Goal: Task Accomplishment & Management: Complete application form

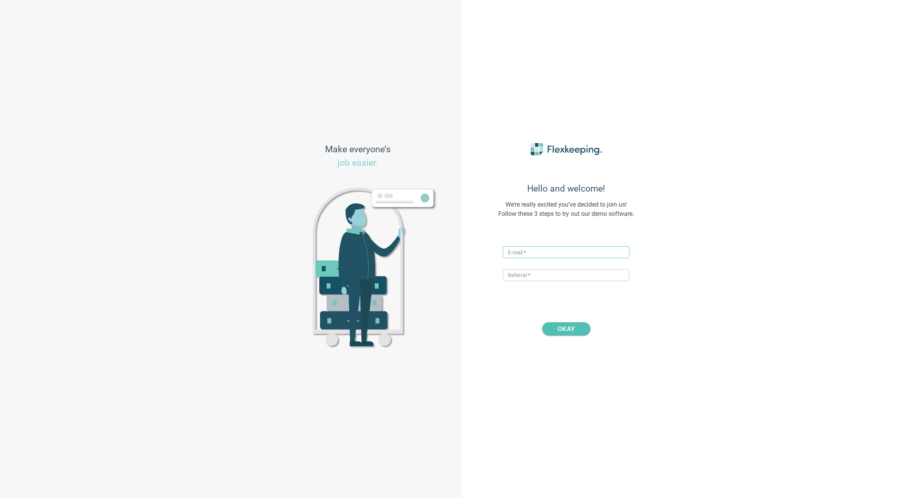
click at [529, 251] on input "text" at bounding box center [566, 252] width 126 height 12
type input "[PERSON_NAME][EMAIL_ADDRESS][PERSON_NAME][DOMAIN_NAME]"
type input "DIGITALMAGIC"
click at [562, 333] on span "OKAY" at bounding box center [566, 328] width 17 height 13
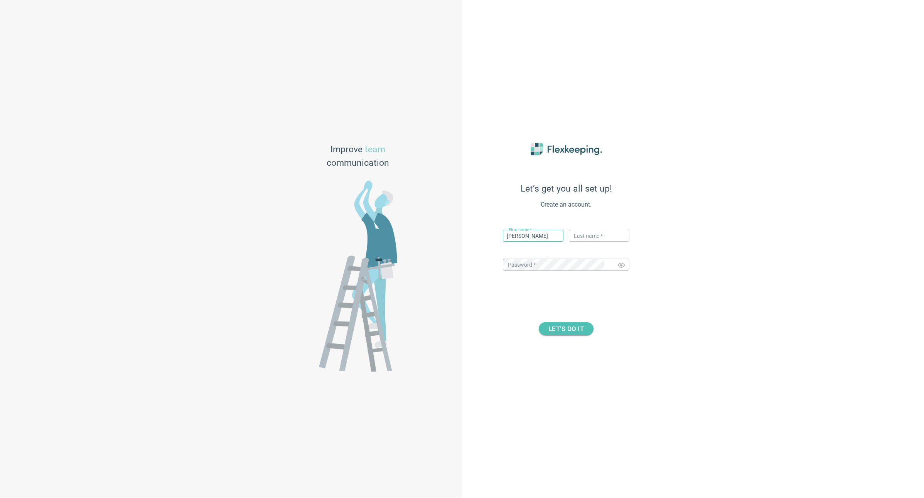
type input "[PERSON_NAME]"
click at [703, 197] on div "Let’s get you all set up! Create an account. First name   * [PERSON_NAME] ​ Las…" at bounding box center [693, 249] width 462 height 498
click at [561, 330] on span "LET’S DO IT" at bounding box center [565, 328] width 35 height 13
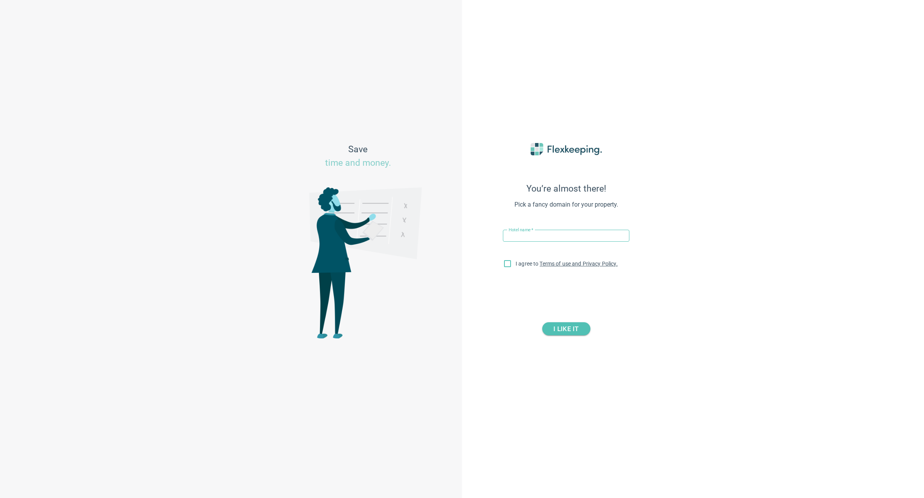
click at [556, 236] on input "text" at bounding box center [566, 236] width 126 height 12
type input "Quest [GEOGRAPHIC_DATA]"
click at [507, 270] on input "I agree to Terms of use and Privacy Policy." at bounding box center [507, 265] width 16 height 16
checkbox input "true"
click at [572, 331] on span "I LIKE IT" at bounding box center [565, 328] width 25 height 13
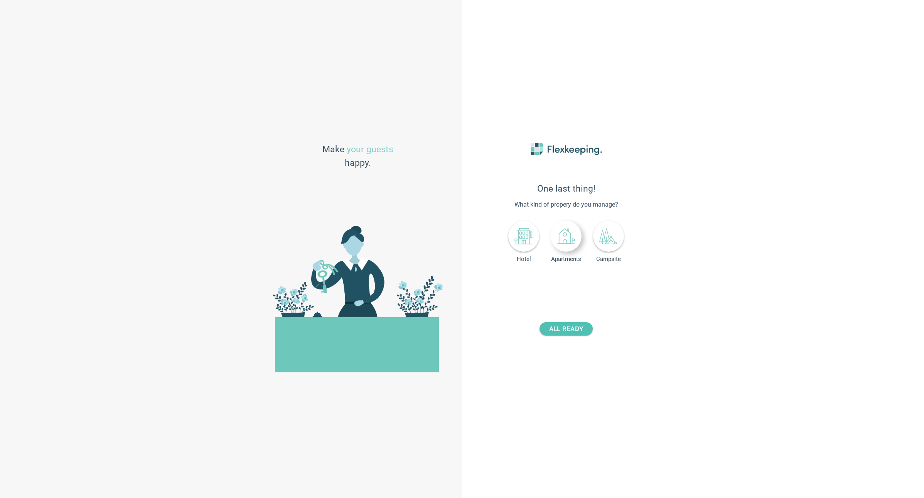
click at [563, 239] on icon at bounding box center [566, 236] width 19 height 19
drag, startPoint x: 576, startPoint y: 284, endPoint x: 821, endPoint y: 261, distance: 246.2
click at [810, 270] on div "One last thing! What kind of propery do you manage? Hotel Apartments Campsite N…" at bounding box center [693, 249] width 462 height 498
type input "62"
click at [579, 327] on span "ALL READY" at bounding box center [566, 328] width 34 height 13
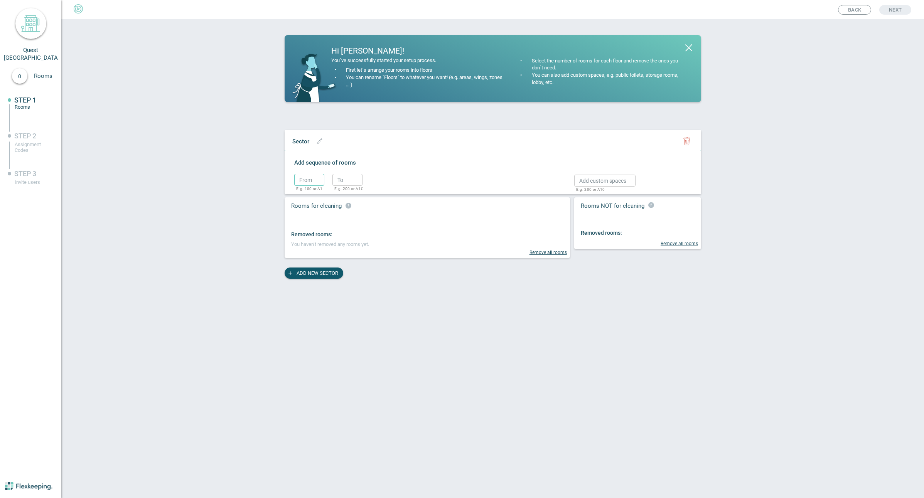
click at [308, 179] on input "text" at bounding box center [309, 180] width 30 height 12
type input "1"
click at [317, 143] on icon "button" at bounding box center [320, 141] width 6 height 6
click at [317, 143] on input "text" at bounding box center [320, 141] width 64 height 12
type input "Sector 1"
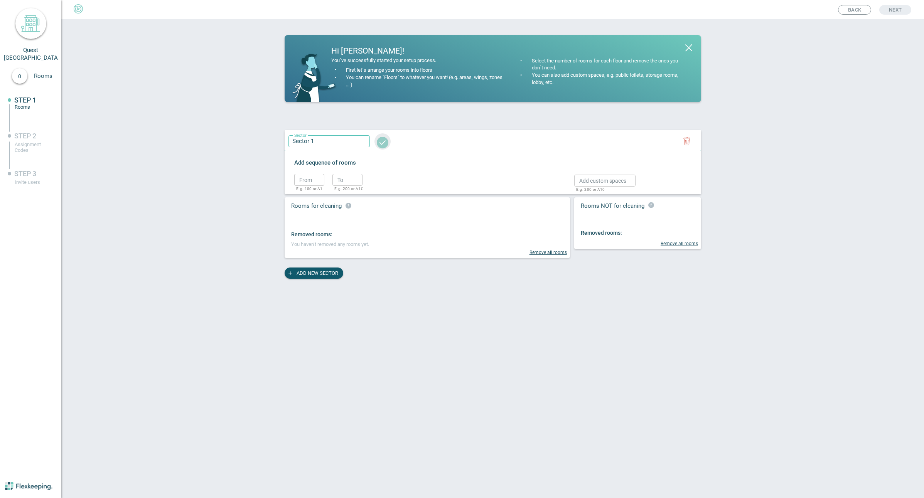
click at [377, 145] on circle "button" at bounding box center [383, 143] width 12 height 12
click at [307, 182] on input "text" at bounding box center [309, 180] width 30 height 12
type input "1"
click at [335, 177] on input "text" at bounding box center [347, 180] width 30 height 12
type input "64"
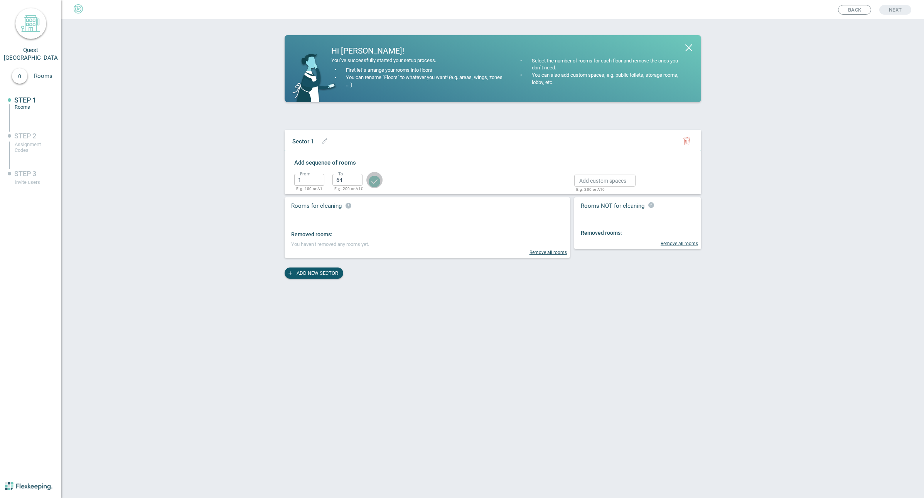
click at [376, 185] on circle "button" at bounding box center [375, 182] width 12 height 12
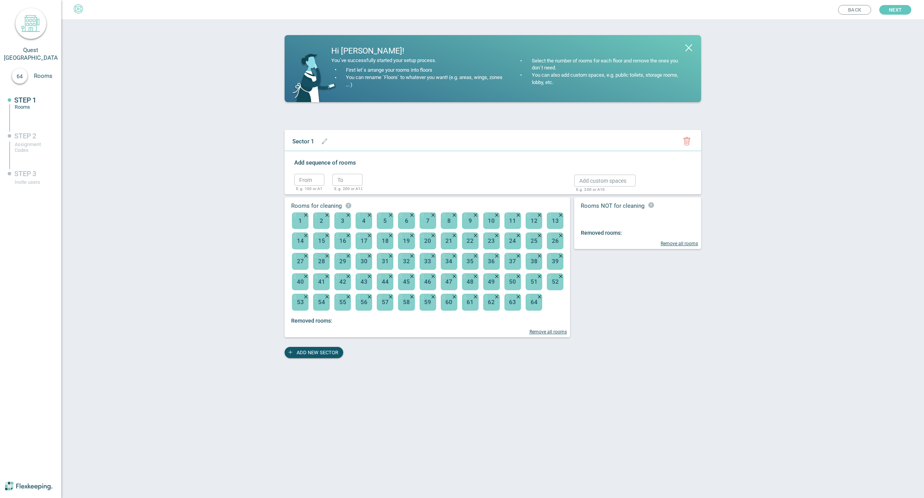
click at [891, 12] on span "Next" at bounding box center [895, 10] width 13 height 10
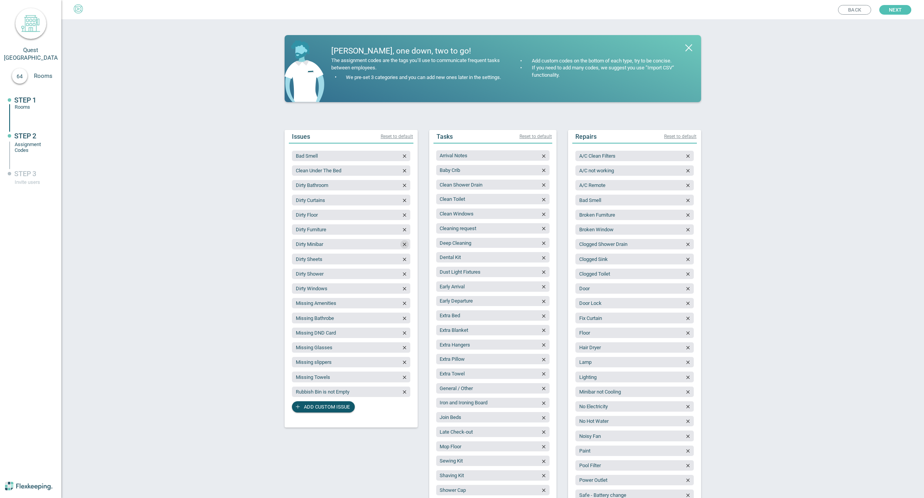
click at [402, 245] on icon "button" at bounding box center [404, 244] width 5 height 5
click at [322, 392] on span "Add custom issue" at bounding box center [327, 392] width 46 height 11
type input "BBQ not checked"
click at [334, 404] on span "Add custom issue" at bounding box center [327, 406] width 46 height 11
type input "Fridge not checked"
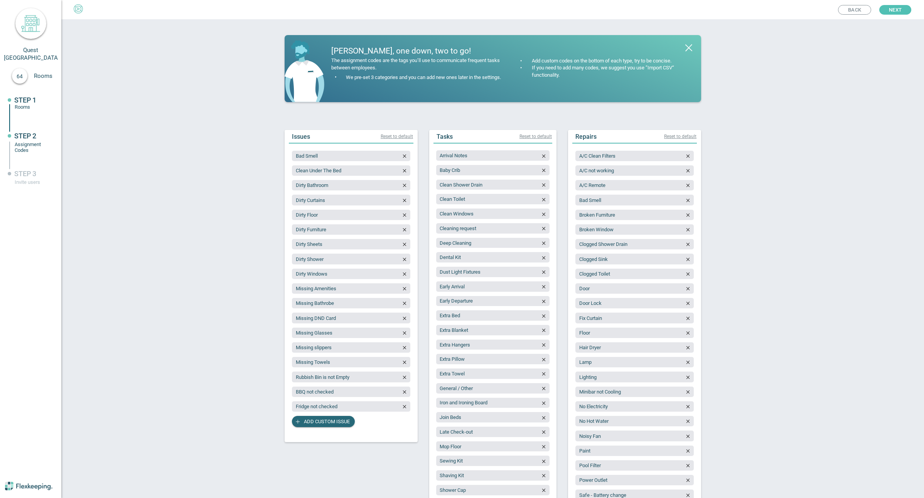
click at [337, 420] on span "Add custom issue" at bounding box center [327, 421] width 46 height 11
type input "Microwave not checked"
click at [334, 438] on span "Add custom issue" at bounding box center [327, 436] width 46 height 11
click at [307, 432] on span "Add custom issue" at bounding box center [327, 436] width 46 height 11
type input "Dishwasher not checked"
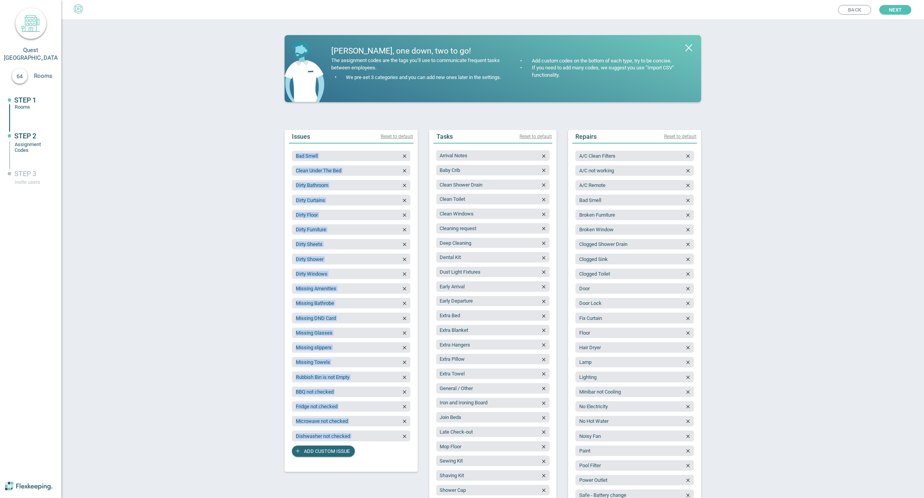
click at [325, 451] on span "Add custom issue" at bounding box center [327, 451] width 46 height 11
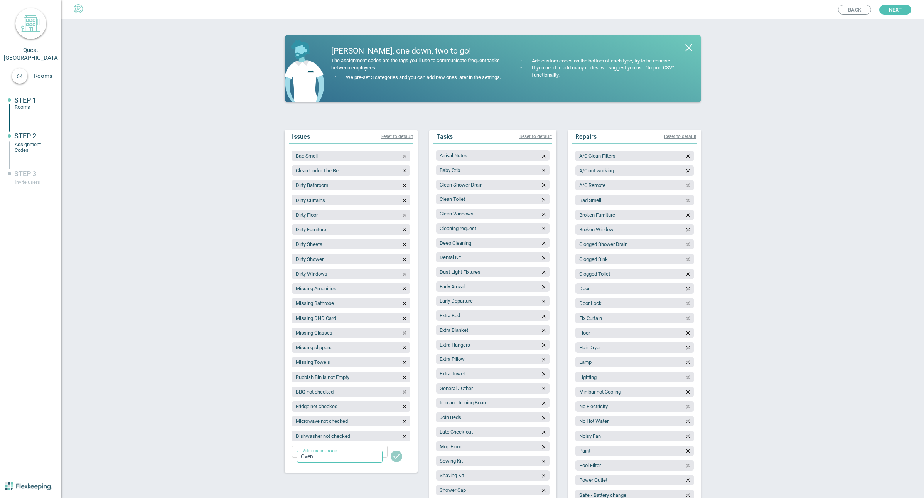
type input "Oven not checked"
drag, startPoint x: 398, startPoint y: 459, endPoint x: 364, endPoint y: 459, distance: 34.7
click at [334, 463] on span "Add custom issue" at bounding box center [327, 465] width 46 height 11
type input "Washer/Dryer not checked"
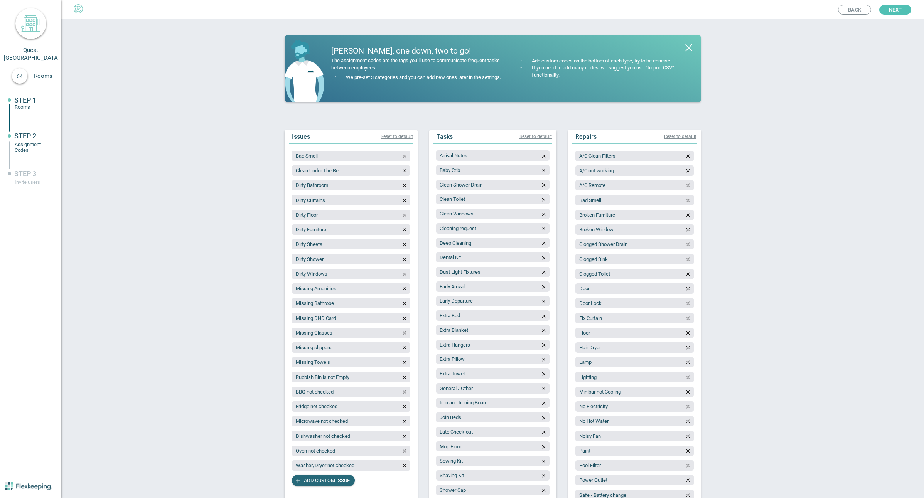
click at [326, 479] on span "Add custom issue" at bounding box center [327, 480] width 46 height 11
type input "Balcony not checked"
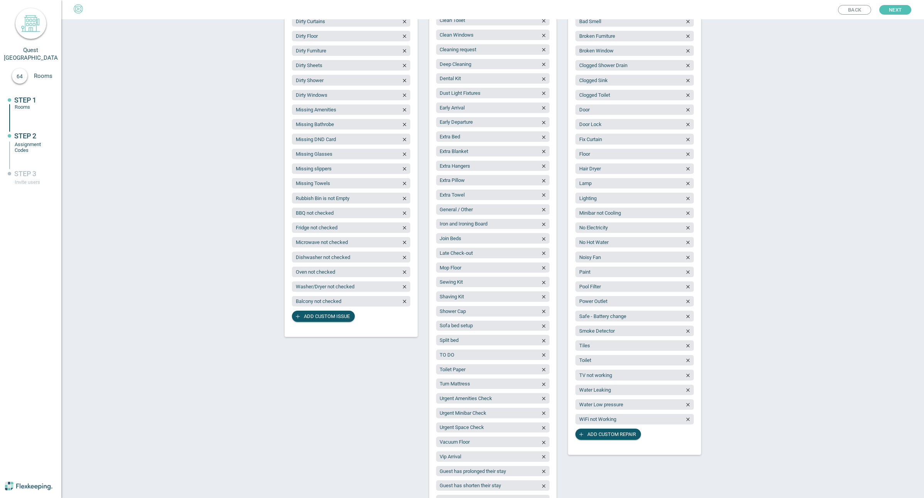
scroll to position [193, 0]
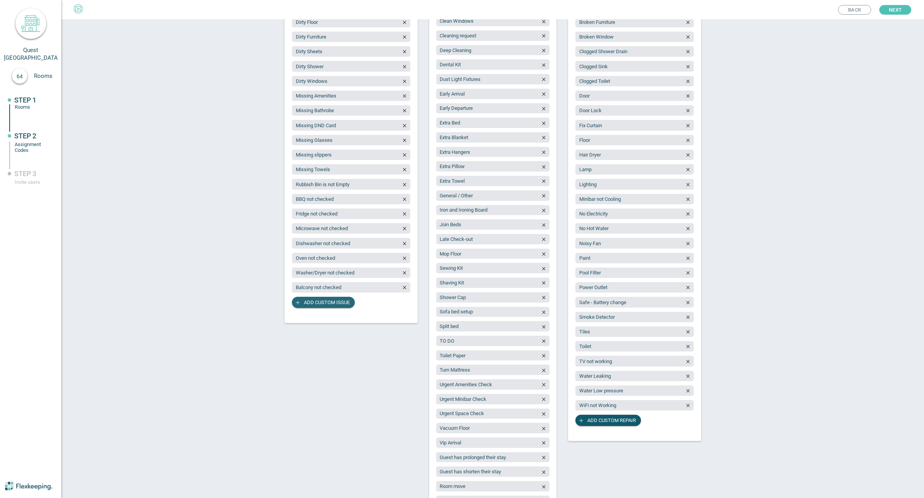
click at [325, 303] on span "Add custom issue" at bounding box center [327, 302] width 46 height 11
type input "Missing Cutlery"
click at [313, 323] on div "Bad Smell Clean Under The Bed Dirty Bathroom Dirty Curtains Dirty Floor Dirty F…" at bounding box center [351, 145] width 118 height 382
click at [314, 320] on span "Add custom issue" at bounding box center [327, 317] width 46 height 11
type input "Missing Crockery"
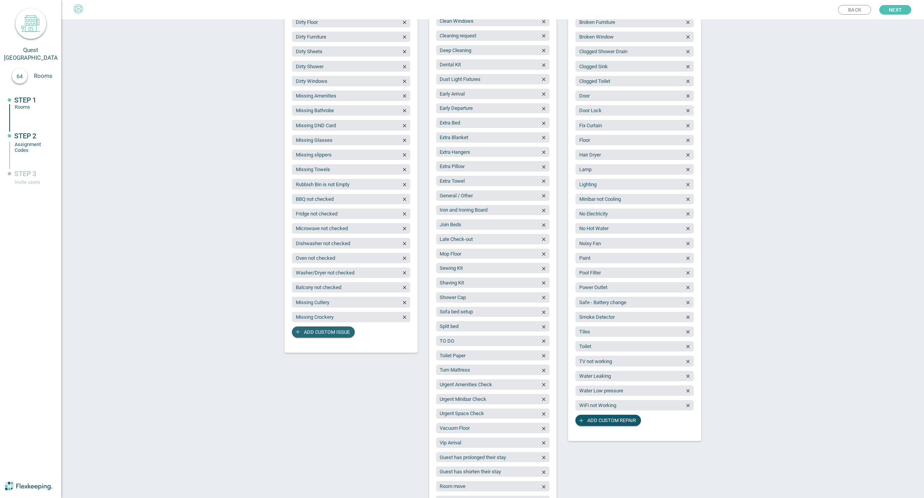
click at [338, 333] on span "Add custom issue" at bounding box center [327, 332] width 46 height 11
type input "Missing Cookware"
click at [337, 347] on span "Add custom issue" at bounding box center [327, 346] width 46 height 11
type input "Missing Glassware"
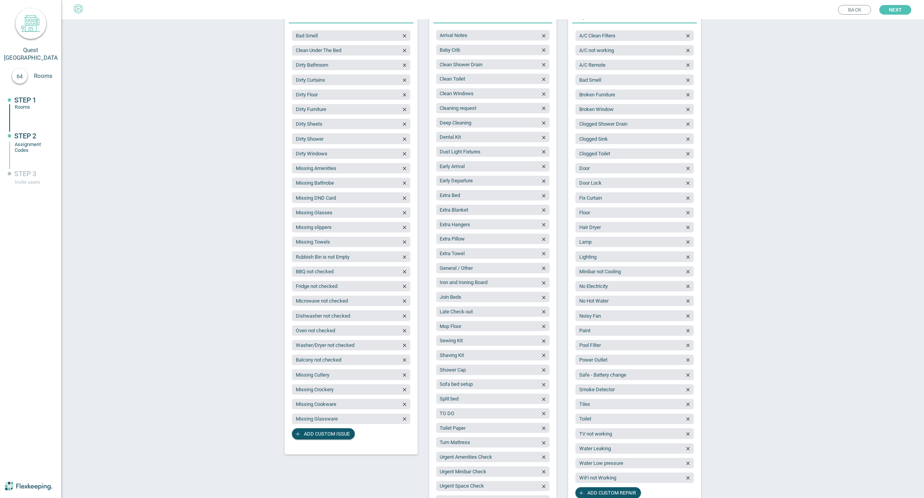
scroll to position [116, 0]
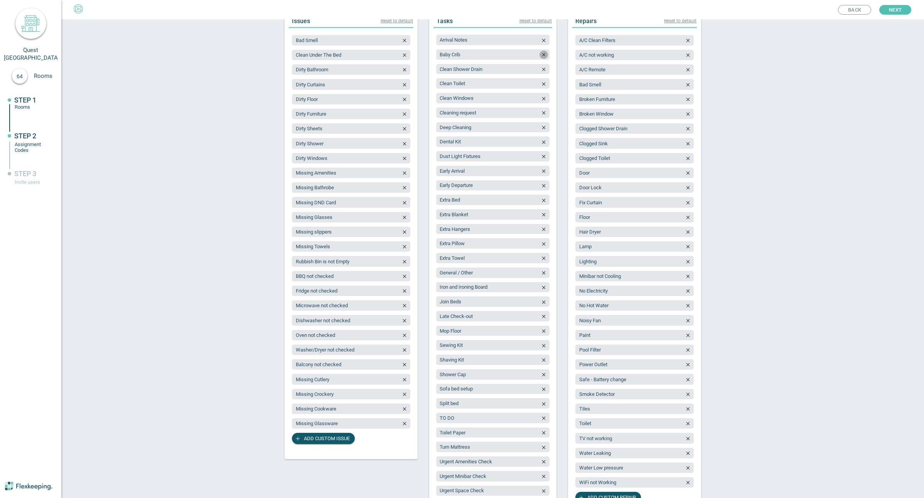
click at [541, 53] on icon "button" at bounding box center [543, 54] width 5 height 5
click at [545, 127] on div at bounding box center [543, 127] width 8 height 8
click at [542, 316] on icon "button" at bounding box center [543, 316] width 3 height 3
click at [541, 330] on icon "button" at bounding box center [543, 331] width 5 height 5
click at [542, 316] on icon "button" at bounding box center [543, 316] width 5 height 5
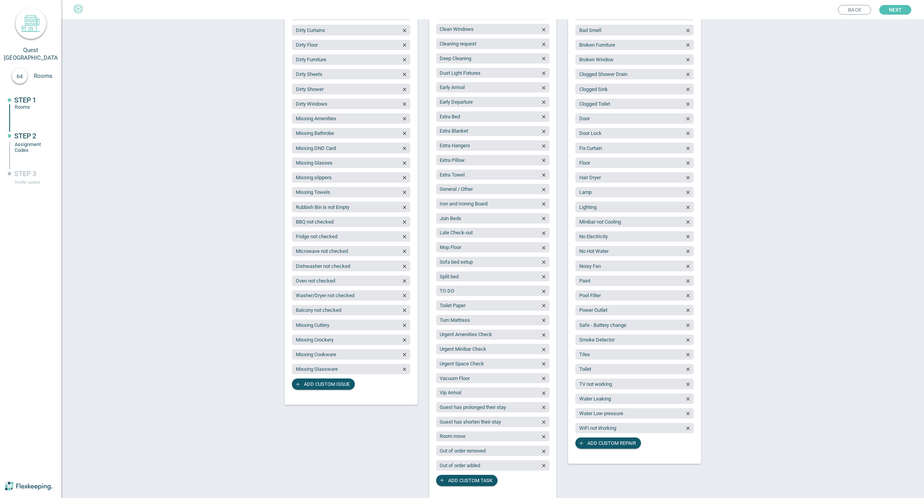
scroll to position [173, 0]
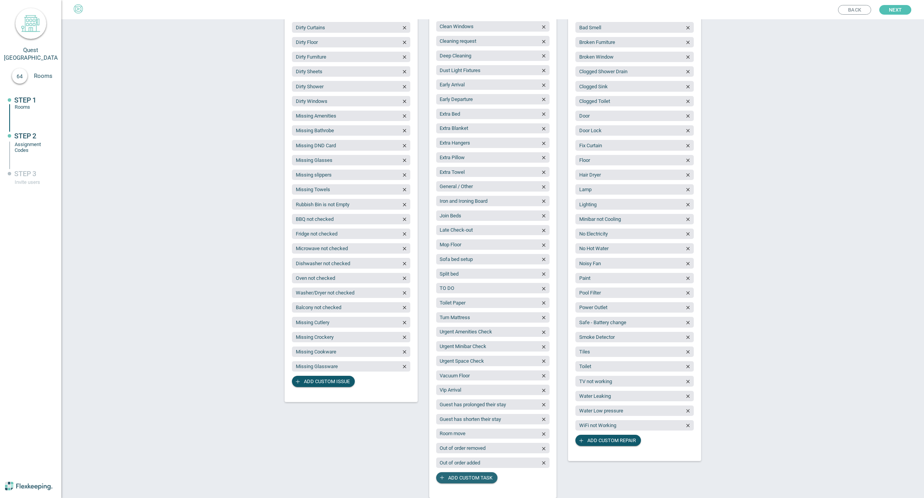
click at [471, 480] on span "Add custom task" at bounding box center [470, 477] width 44 height 11
type input "Baby Cot"
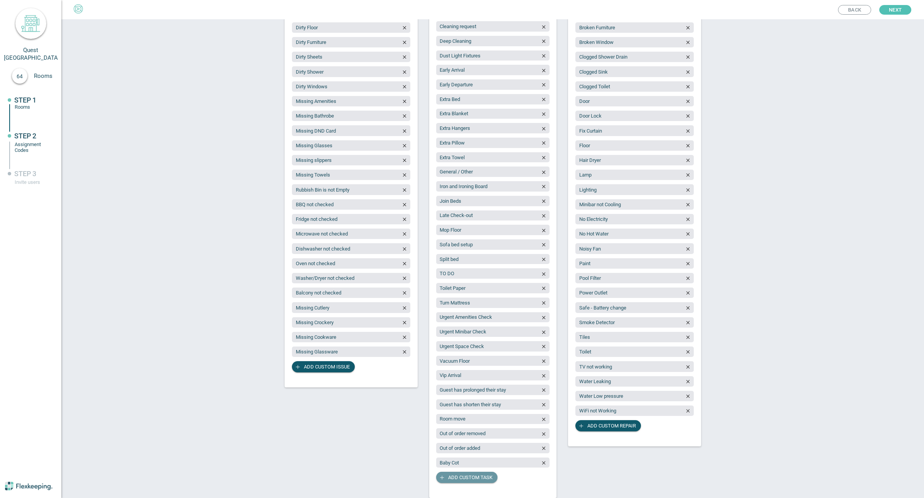
click at [454, 477] on span "Add custom task" at bounding box center [470, 477] width 44 height 11
click at [465, 476] on span "Add custom task" at bounding box center [470, 477] width 44 height 11
type input "Pantry Shopping Delivery"
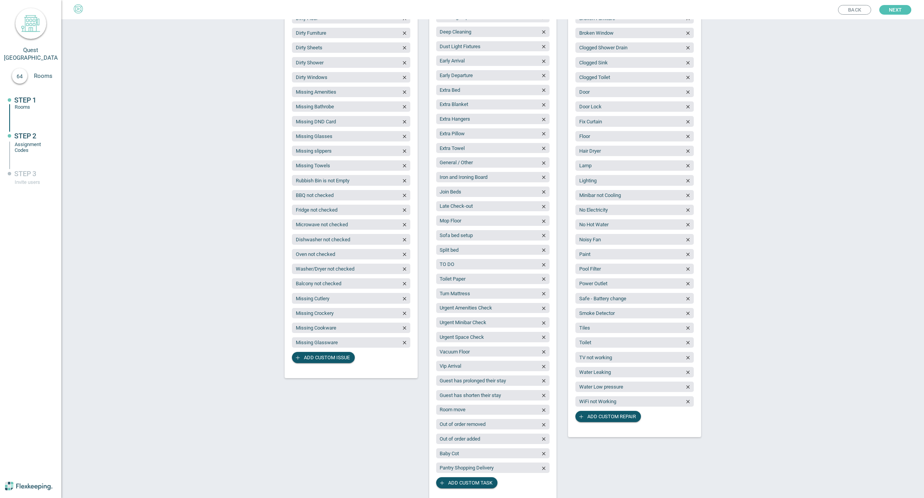
scroll to position [202, 0]
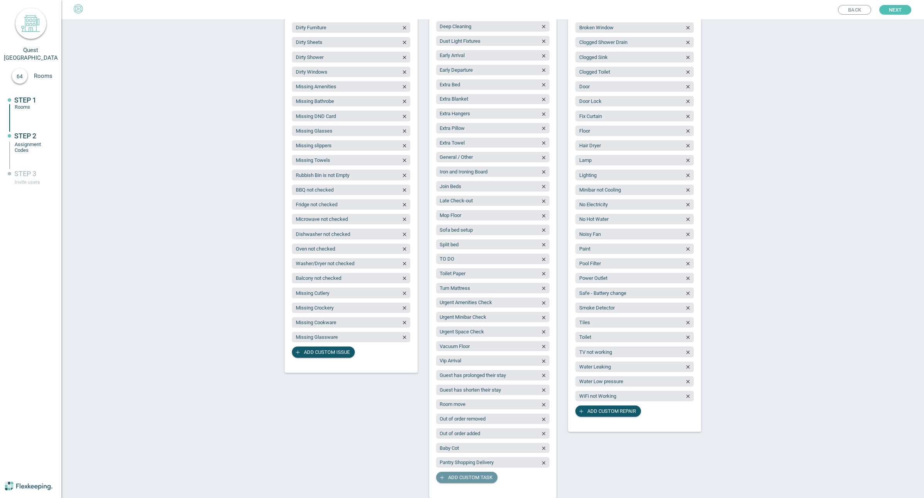
click at [472, 472] on span "Add custom task" at bounding box center [470, 477] width 44 height 11
type input "Fragrance/Chemical Free"
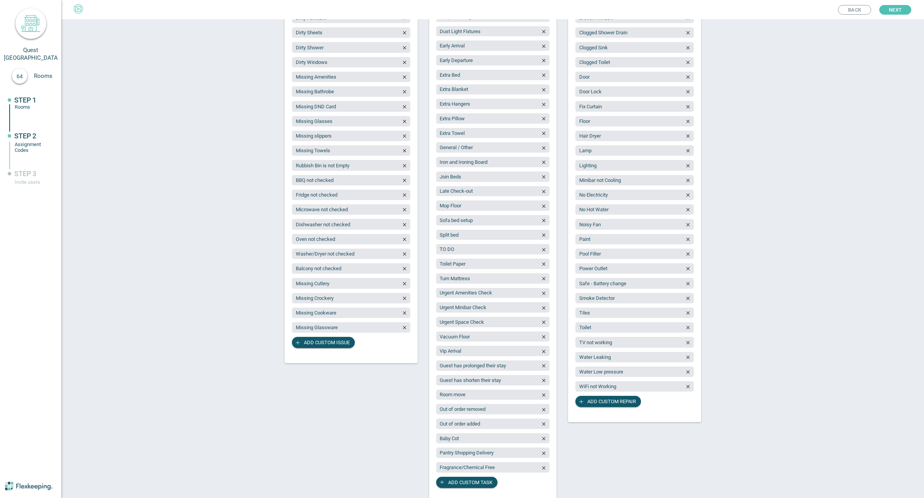
scroll to position [217, 0]
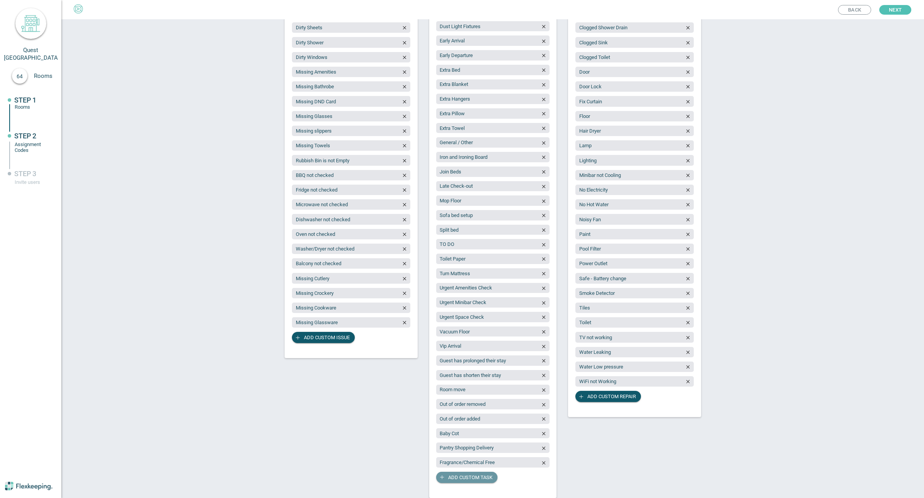
click at [467, 479] on span "Add custom task" at bounding box center [470, 477] width 44 height 11
type input "Room State report"
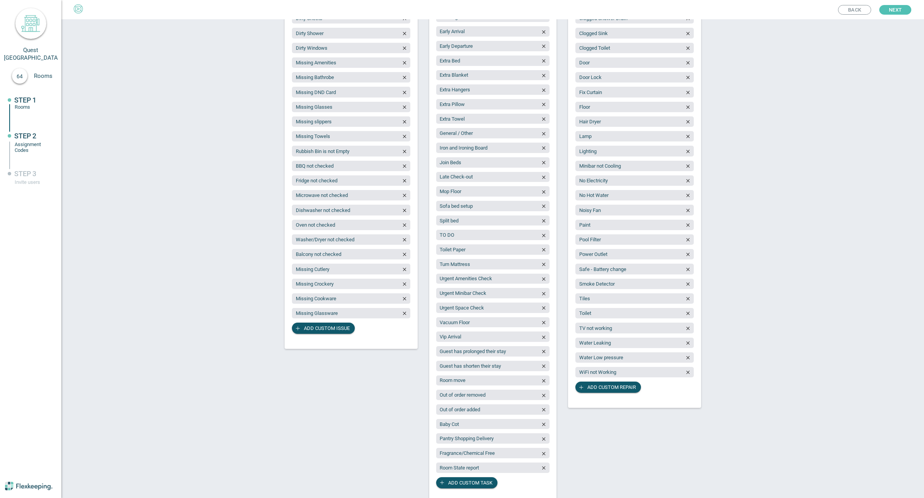
scroll to position [231, 0]
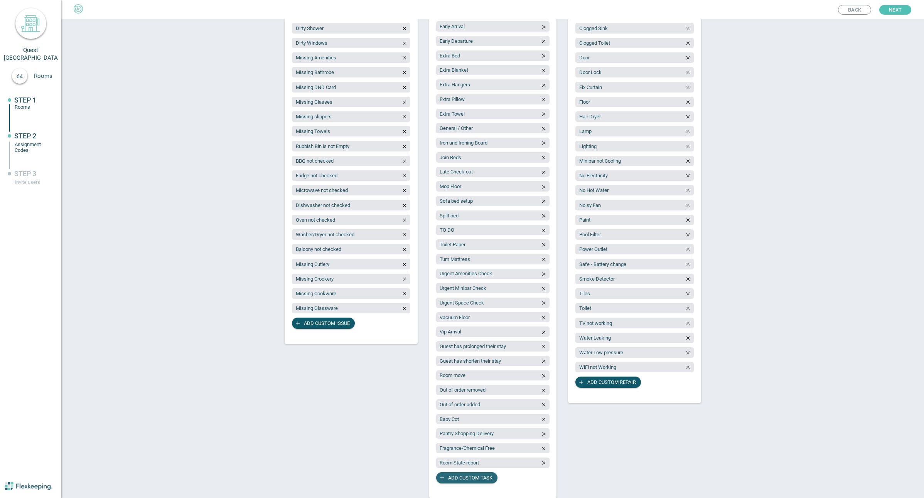
click at [467, 479] on span "Add custom task" at bounding box center [470, 477] width 44 height 11
type input "Lock Interconnecting Door"
click at [480, 489] on span "Add custom task" at bounding box center [470, 492] width 44 height 11
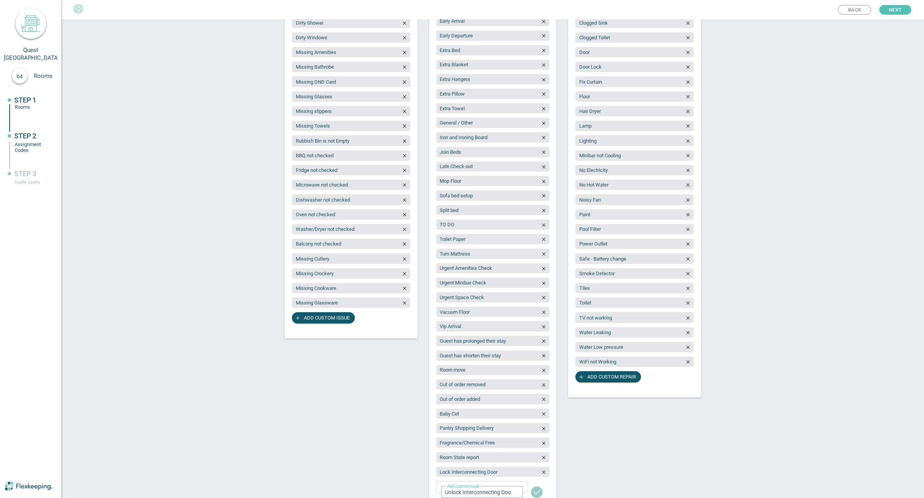
type input "Unlock Interconnecting Door"
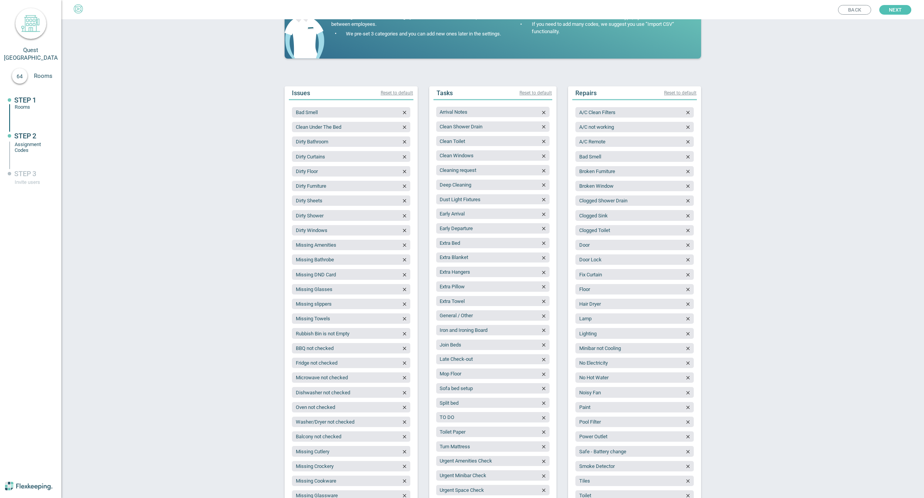
scroll to position [82, 0]
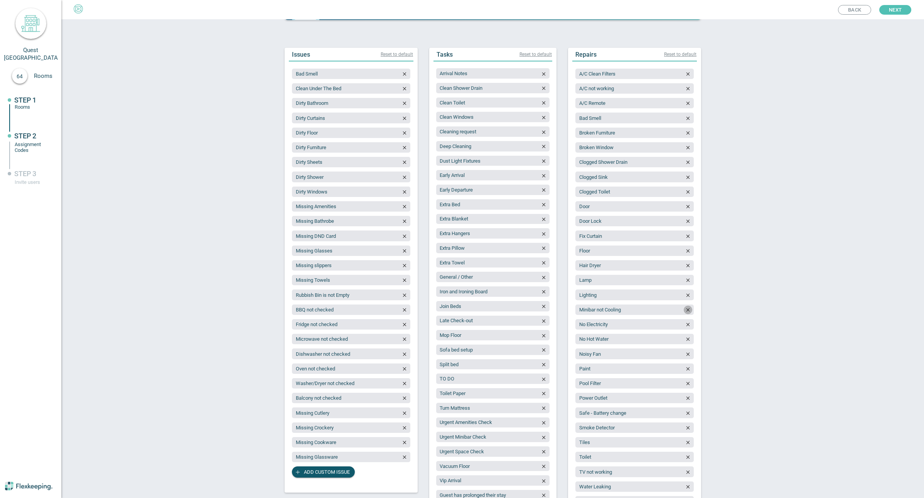
click at [687, 309] on icon "button" at bounding box center [687, 309] width 5 height 5
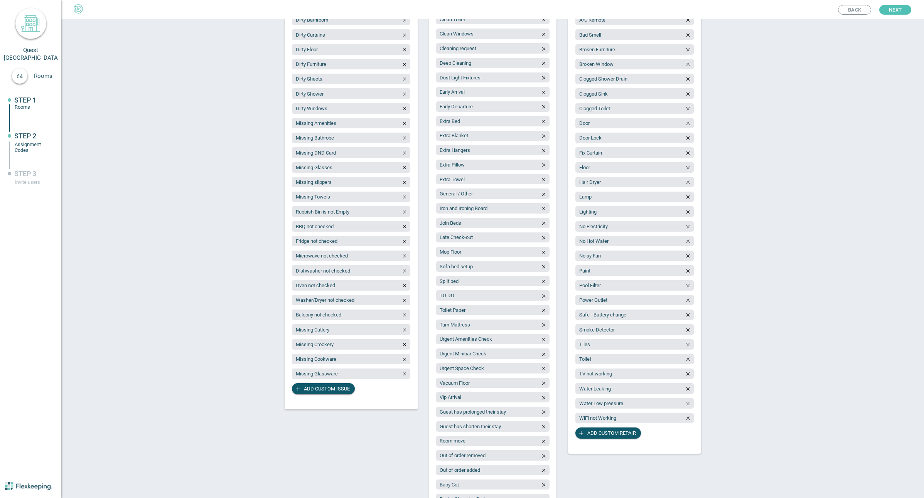
scroll to position [260, 0]
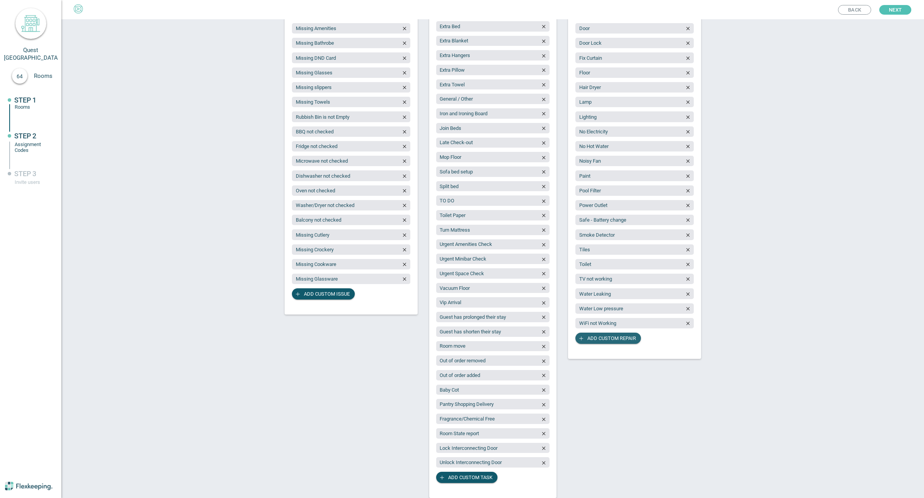
click at [607, 339] on span "Add custom repair" at bounding box center [611, 338] width 49 height 11
type input "Fridge not cooling"
click at [617, 349] on span "Add custom repair" at bounding box center [611, 352] width 49 height 11
drag, startPoint x: 648, startPoint y: 359, endPoint x: 610, endPoint y: 359, distance: 38.2
click at [610, 359] on input "Dishwasher not working" at bounding box center [623, 358] width 86 height 12
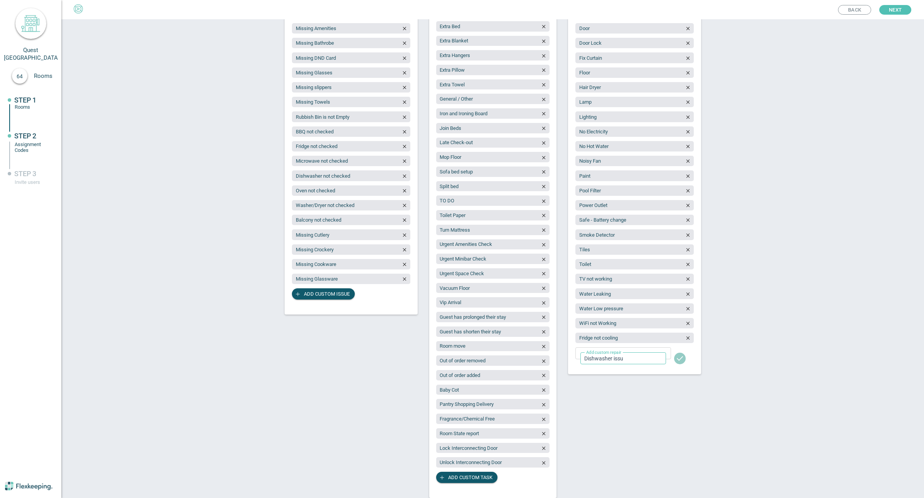
type input "Dishwasher issue"
click at [621, 370] on span "Add custom repair" at bounding box center [611, 367] width 49 height 11
type input "Microwave not working"
click at [617, 382] on span "Add custom repair" at bounding box center [611, 382] width 49 height 11
type input "Oven/cooktop issue"
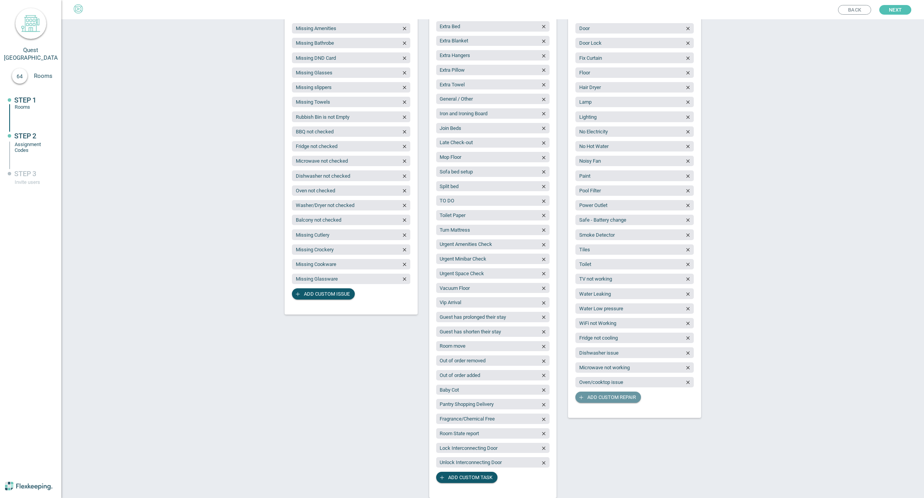
click at [608, 396] on span "Add custom repair" at bounding box center [611, 397] width 49 height 11
type input "Washer/dryer issue"
click at [899, 13] on span "Next" at bounding box center [895, 10] width 13 height 10
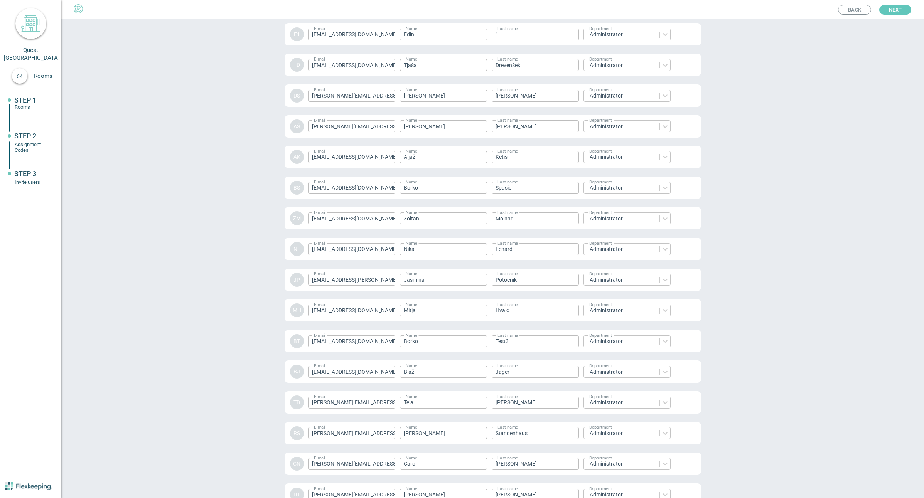
scroll to position [904, 0]
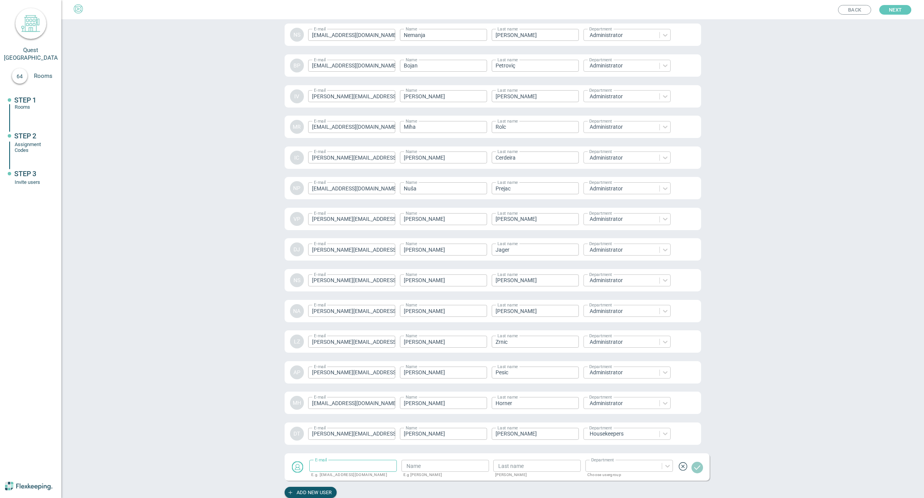
click at [899, 13] on span "Next" at bounding box center [895, 10] width 13 height 10
